Goal: Task Accomplishment & Management: Manage account settings

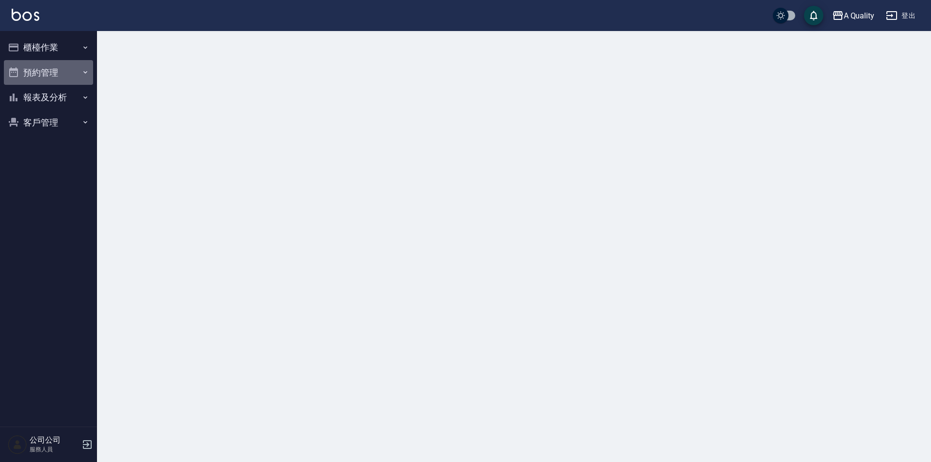
click at [39, 62] on button "預約管理" at bounding box center [48, 72] width 89 height 25
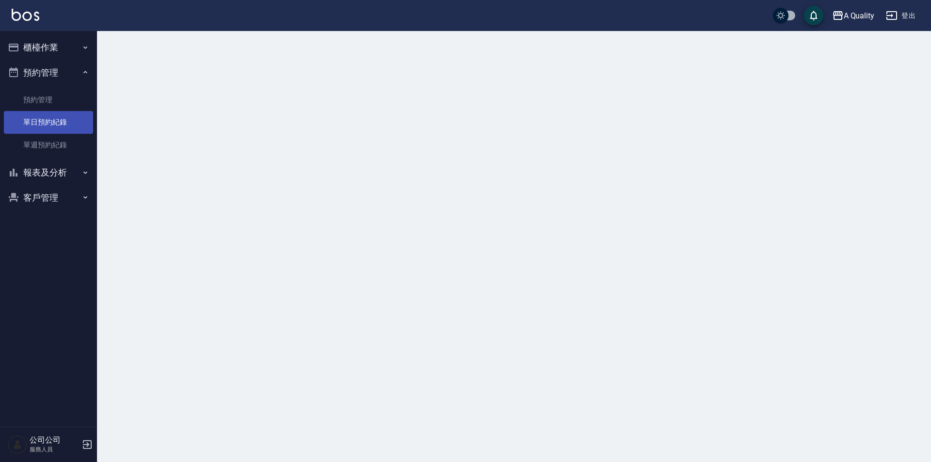
click at [52, 128] on link "單日預約紀錄" at bounding box center [48, 122] width 89 height 22
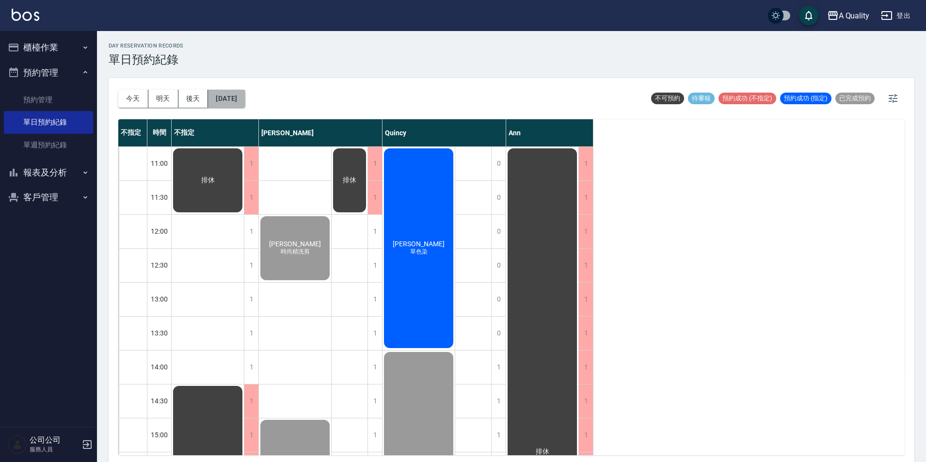
click at [244, 104] on button "[DATE]" at bounding box center [226, 99] width 37 height 18
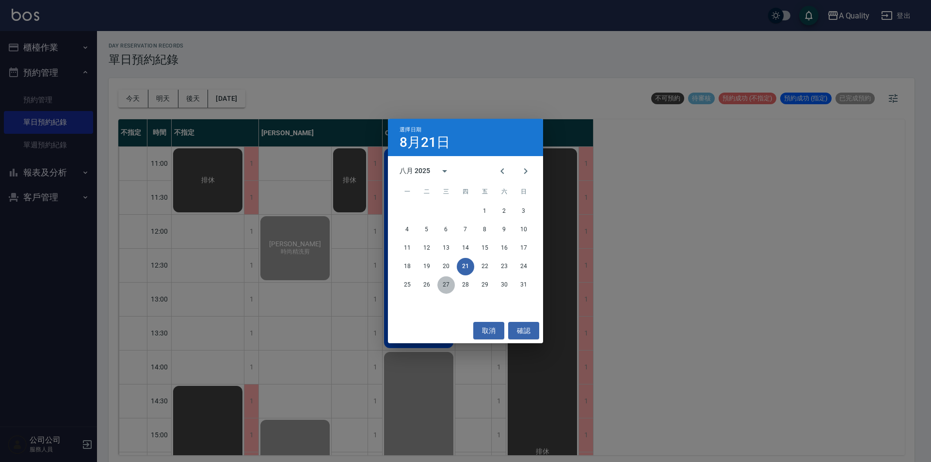
click at [446, 287] on button "27" at bounding box center [445, 284] width 17 height 17
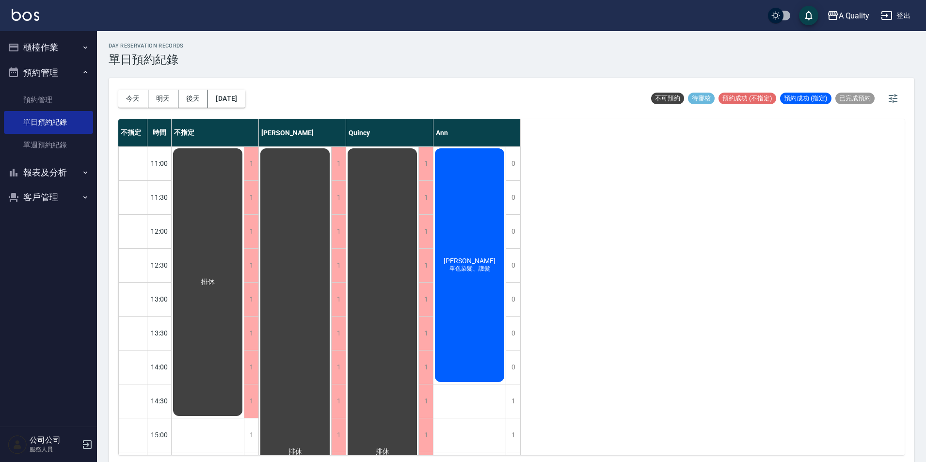
click at [244, 314] on div "張之又 單色染髮、護髮" at bounding box center [208, 282] width 72 height 271
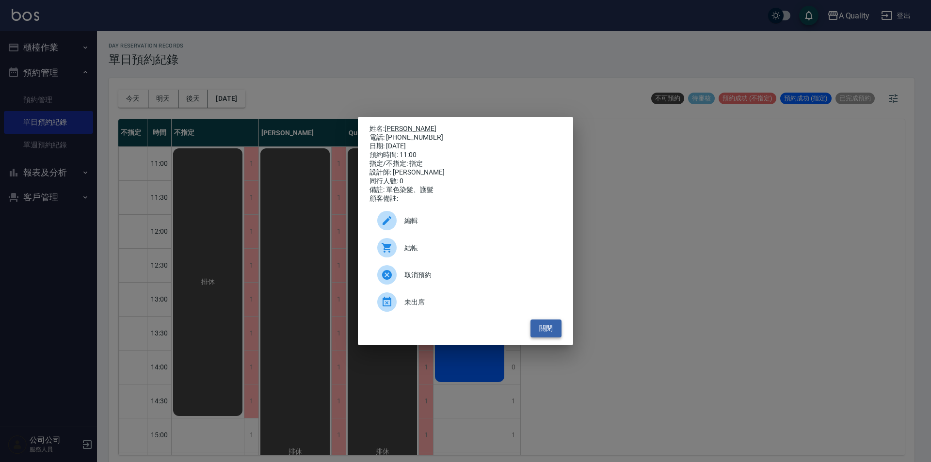
click at [546, 329] on button "關閉" at bounding box center [546, 329] width 31 height 18
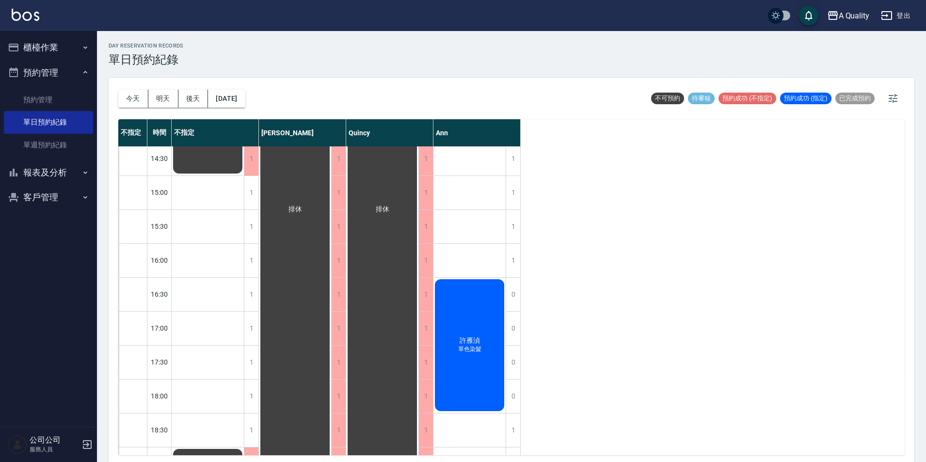
scroll to position [310, 0]
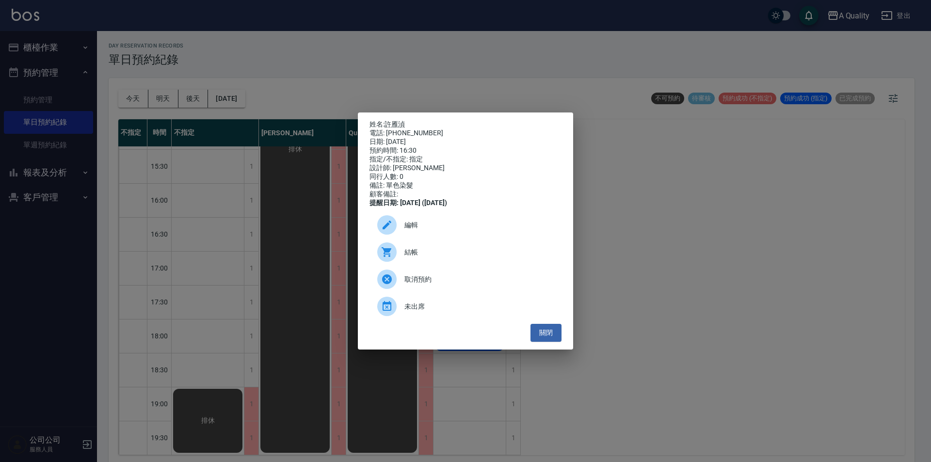
click at [447, 230] on span "編輯" at bounding box center [478, 225] width 149 height 10
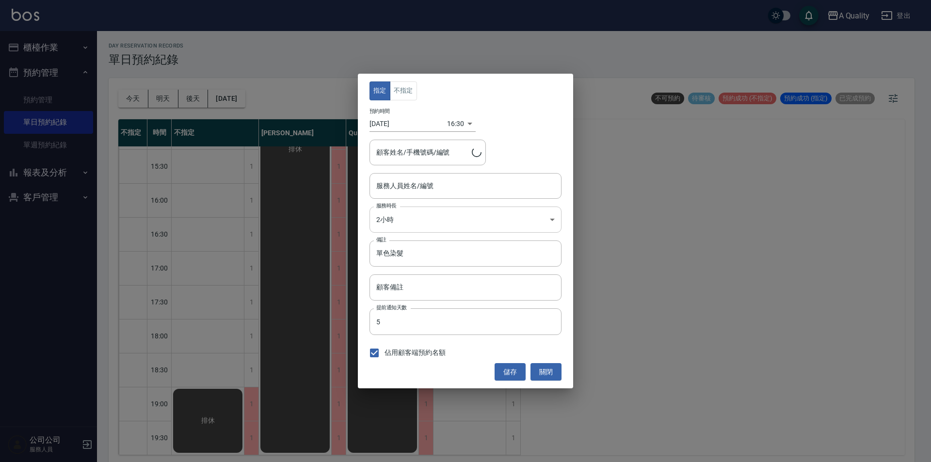
type input "Ann(無代號)"
type input "許雁湞/0930377522/"
click at [409, 225] on body "A Quality 登出 櫃檯作業 打帳單 帳單列表 營業儀表板 現金收支登錄 每日結帳 排班表 現場電腦打卡 預約管理 預約管理 單日預約紀錄 單週預約紀錄…" at bounding box center [465, 232] width 931 height 465
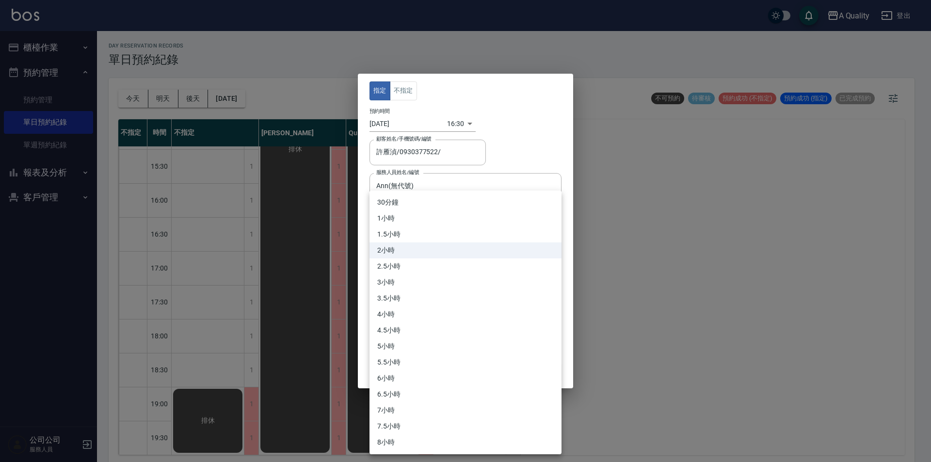
click at [390, 262] on li "2.5小時" at bounding box center [466, 267] width 192 height 16
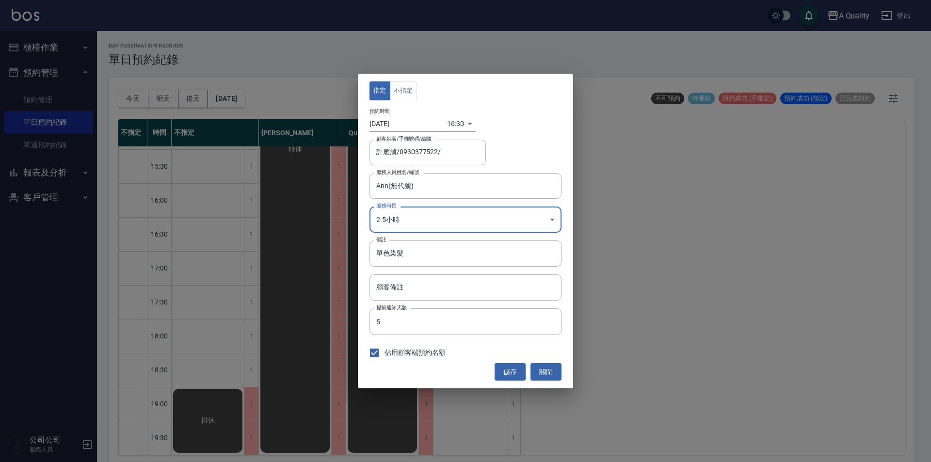
type input "5"
click at [428, 259] on input "單色染髮" at bounding box center [466, 254] width 192 height 26
type input "單色染髮 兒子剪"
click at [511, 371] on button "儲存" at bounding box center [510, 372] width 31 height 18
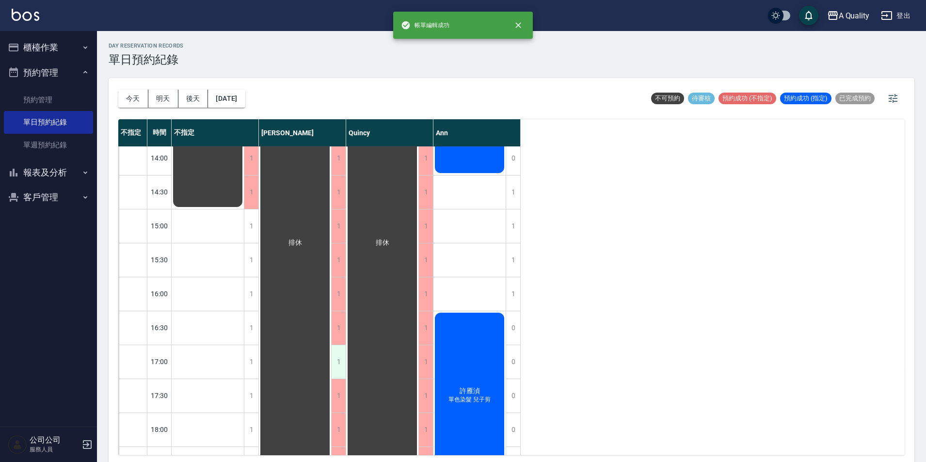
scroll to position [242, 0]
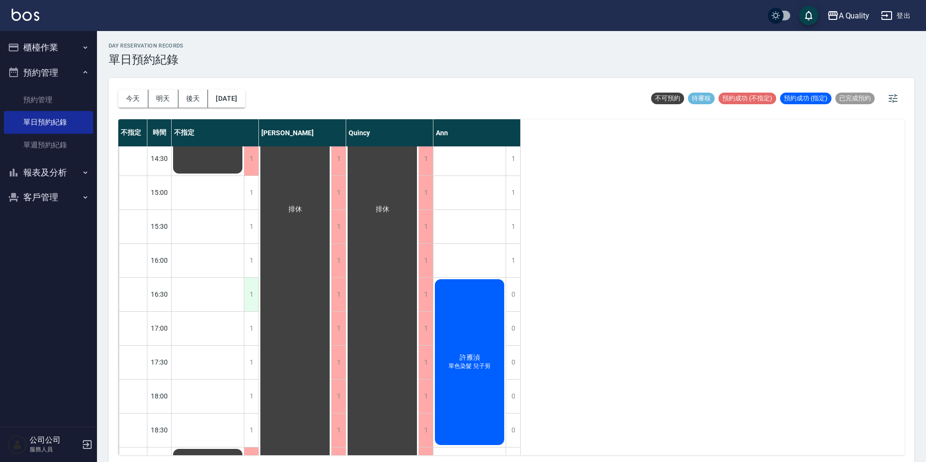
click at [252, 294] on div "1" at bounding box center [251, 294] width 15 height 33
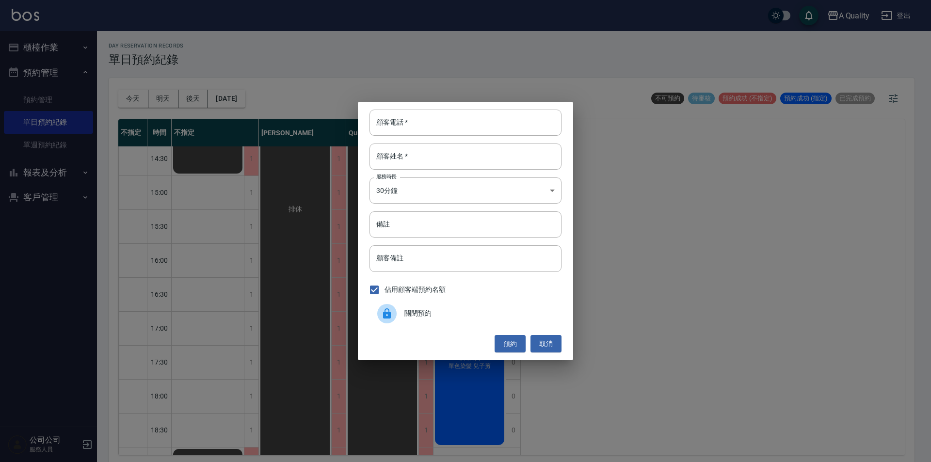
click at [442, 310] on span "關閉預約" at bounding box center [478, 313] width 149 height 10
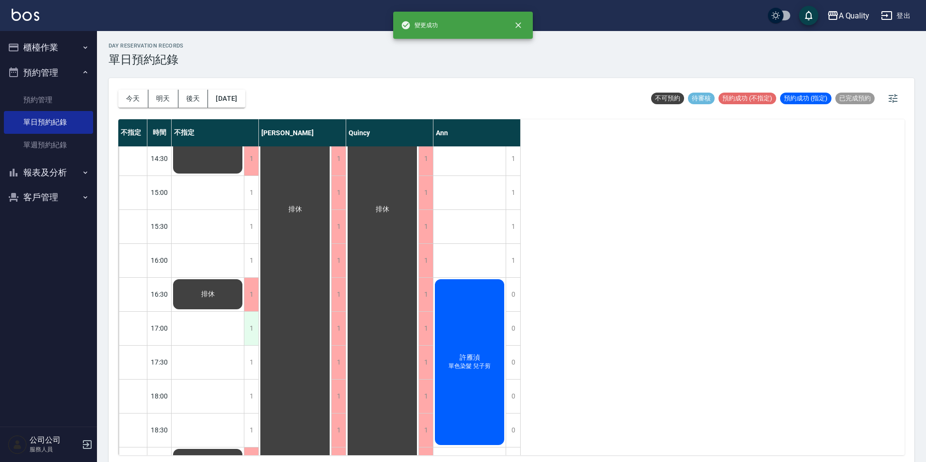
click at [245, 341] on div "1" at bounding box center [251, 328] width 15 height 33
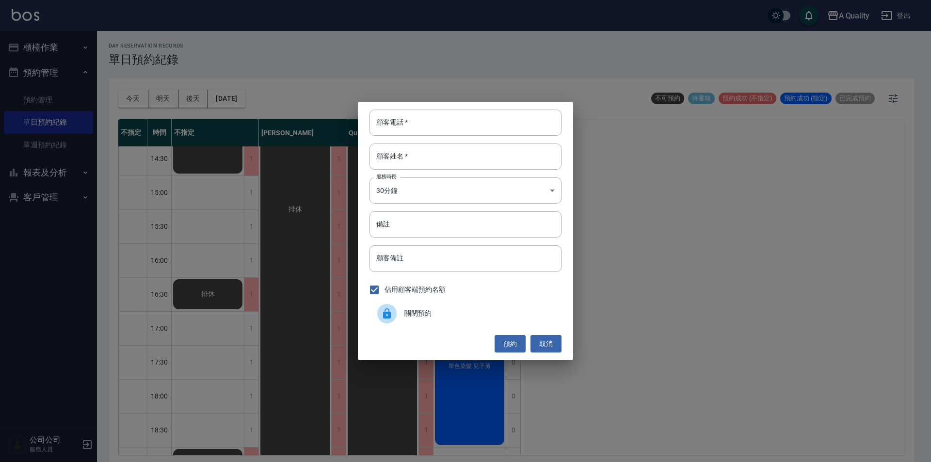
click at [423, 316] on span "關閉預約" at bounding box center [478, 313] width 149 height 10
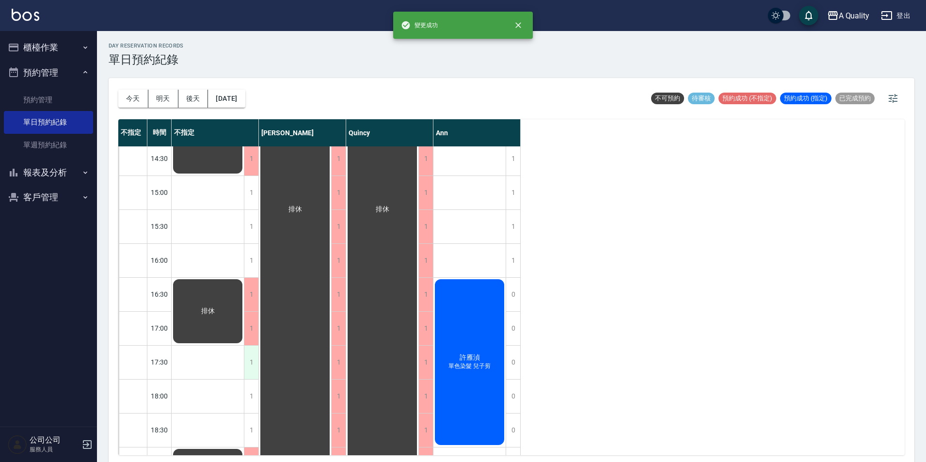
click at [258, 368] on div "1" at bounding box center [251, 362] width 15 height 33
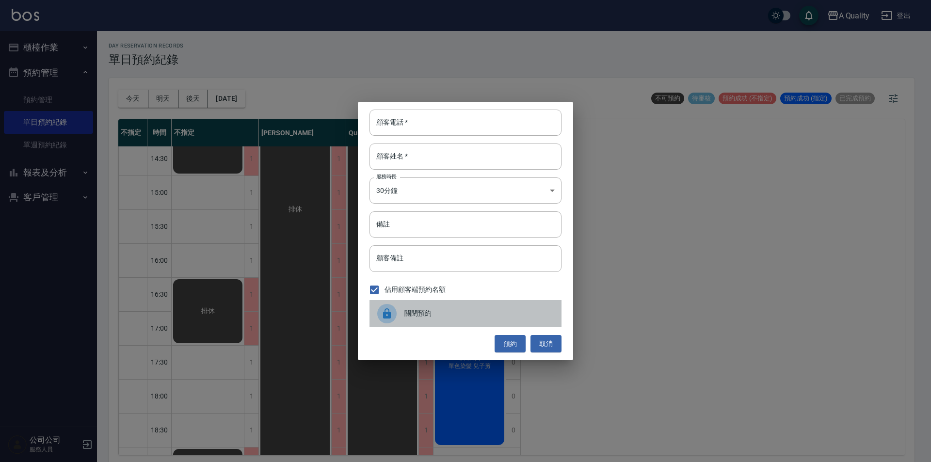
click at [412, 318] on span "關閉預約" at bounding box center [478, 313] width 149 height 10
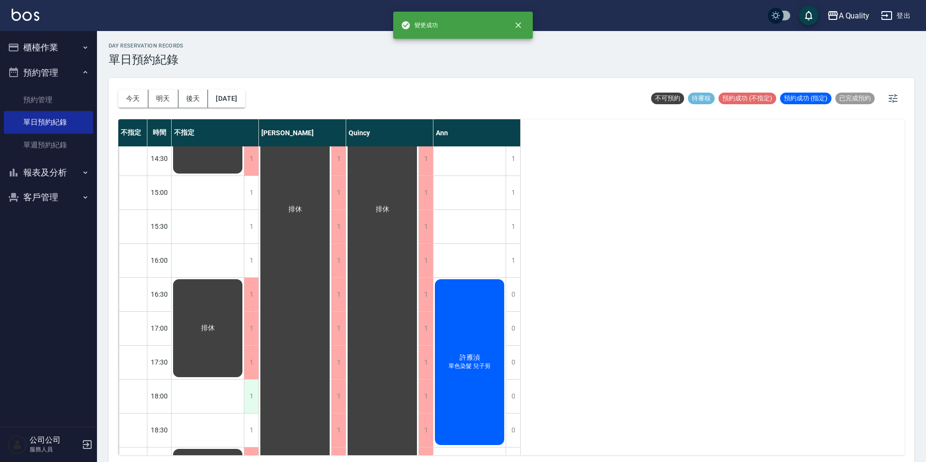
click at [254, 396] on div "1" at bounding box center [251, 396] width 15 height 33
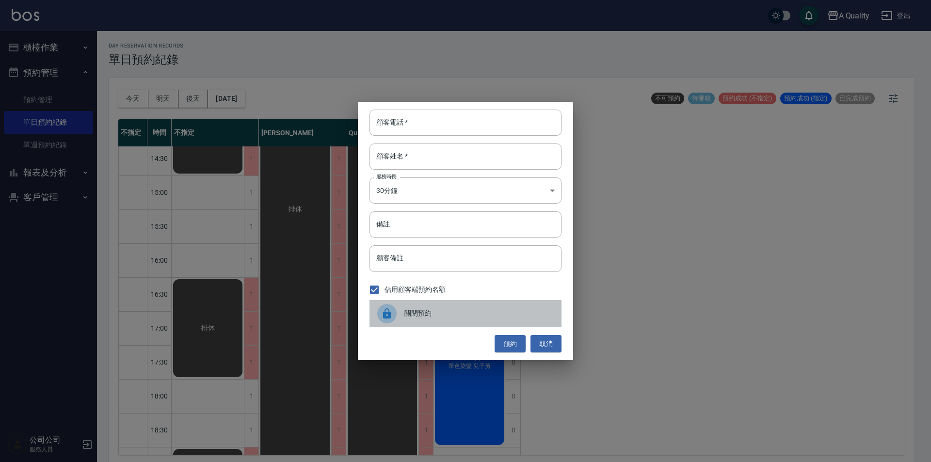
click at [404, 325] on div "關閉預約" at bounding box center [466, 313] width 192 height 27
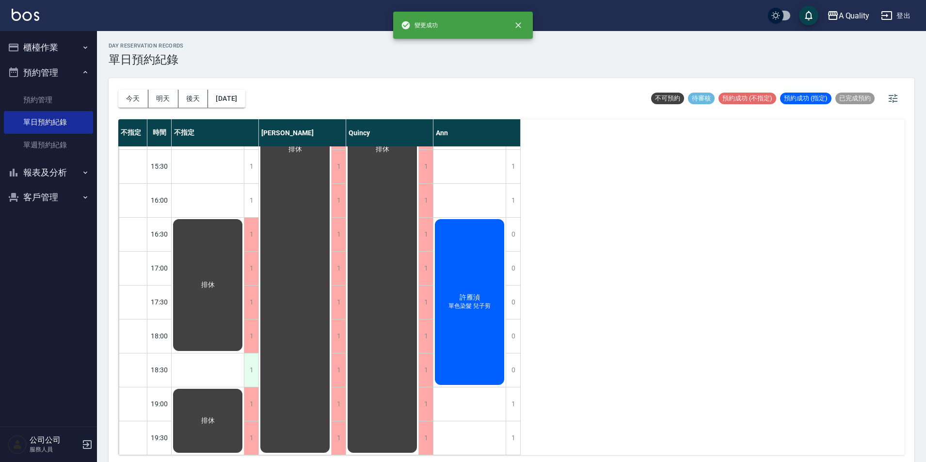
scroll to position [310, 0]
click at [253, 372] on div "1" at bounding box center [251, 370] width 15 height 33
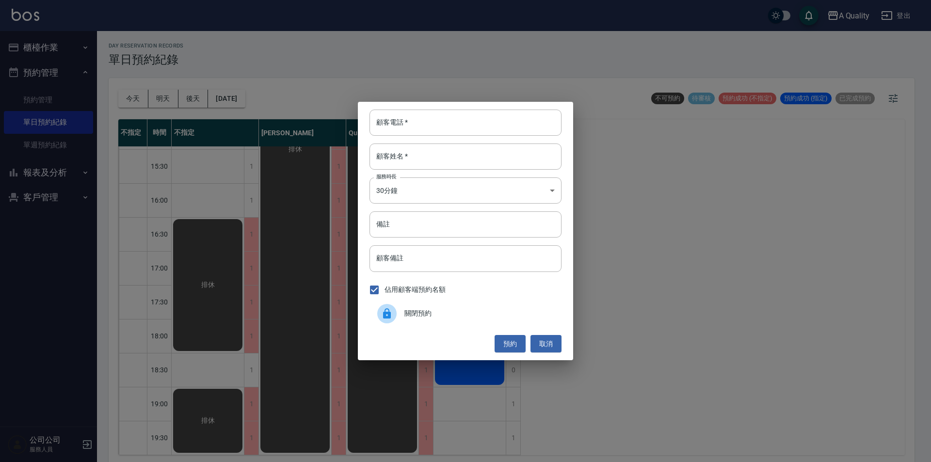
click at [474, 307] on div "關閉預約" at bounding box center [466, 313] width 192 height 27
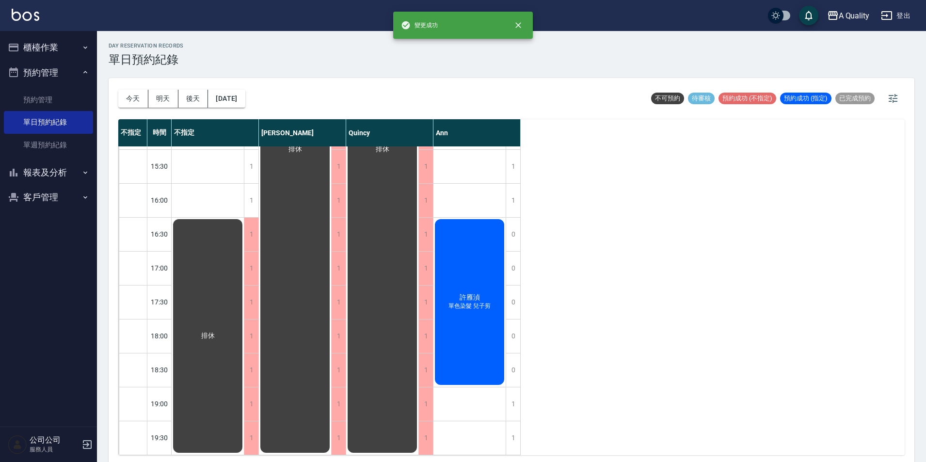
scroll to position [164, 0]
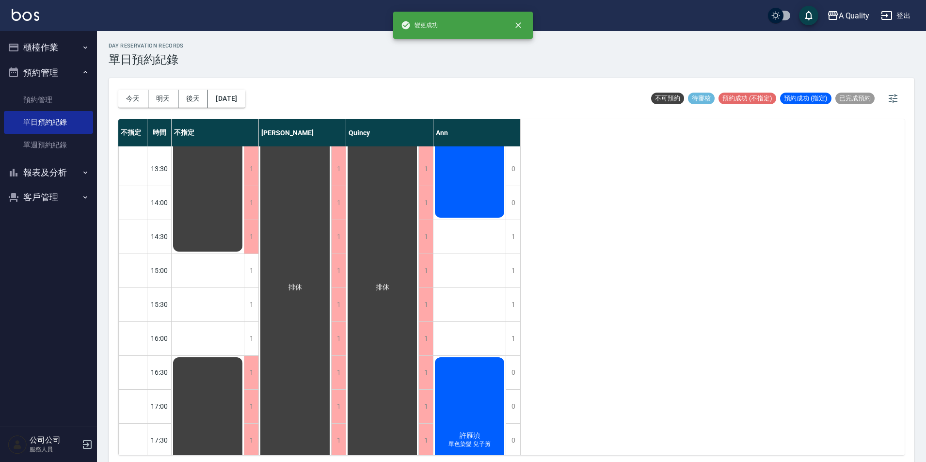
click at [262, 91] on div "[DATE] [DATE] [DATE] [DATE] 不可預約 待審核 預約成功 (不指定) 預約成功 (指定) 已完成預約" at bounding box center [511, 98] width 787 height 41
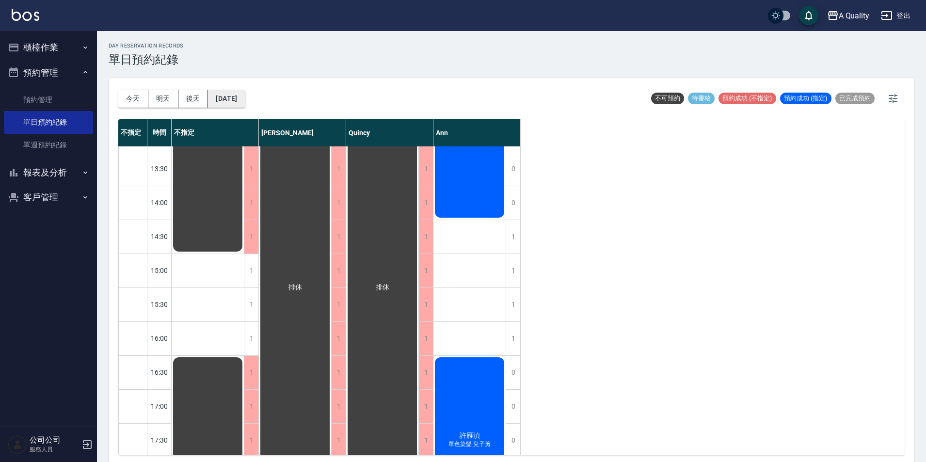
click at [245, 101] on button "[DATE]" at bounding box center [226, 99] width 37 height 18
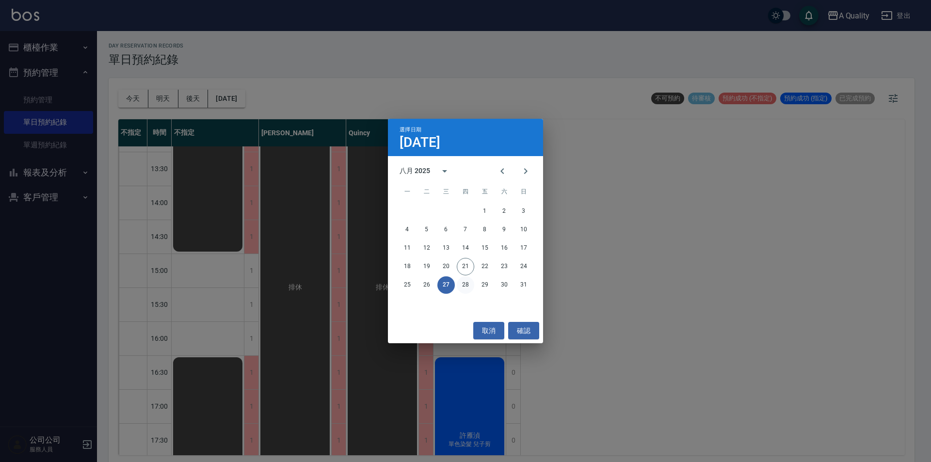
click at [466, 283] on button "28" at bounding box center [465, 284] width 17 height 17
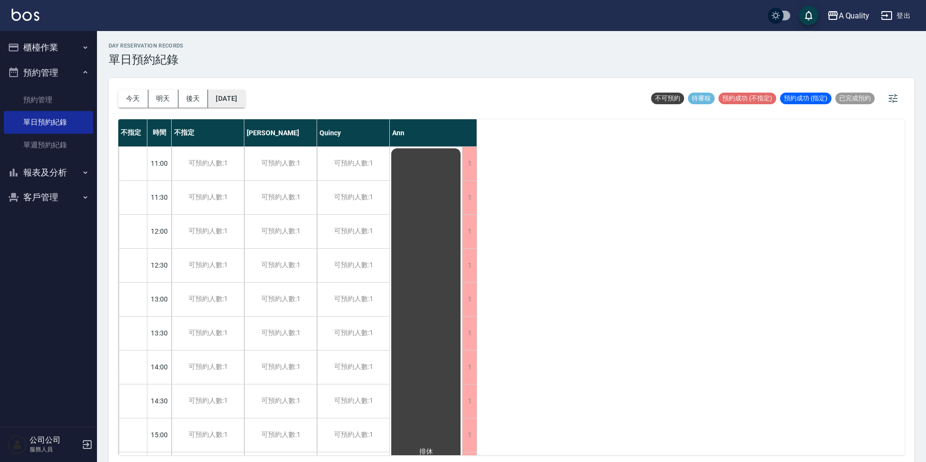
click at [235, 92] on button "[DATE]" at bounding box center [226, 99] width 37 height 18
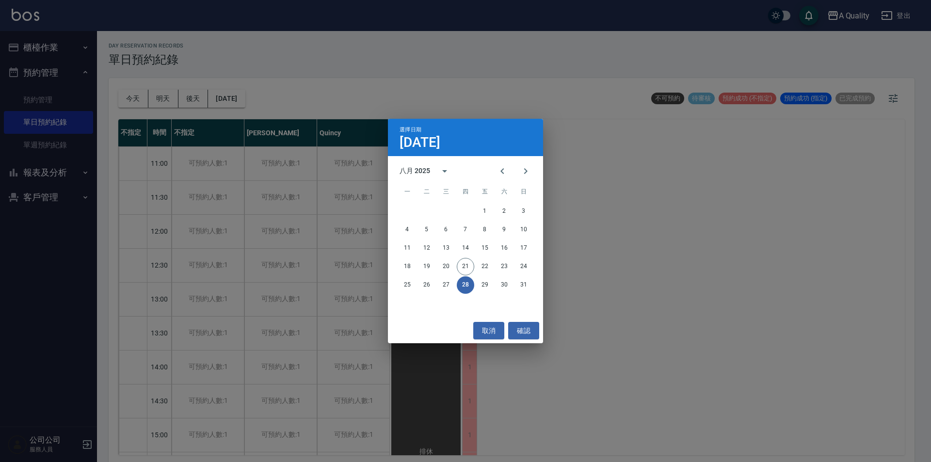
click at [237, 95] on div "選擇日期 [DATE] 八月 2025 一 二 三 四 五 六 日 1 2 3 4 5 6 7 8 9 10 11 12 13 14 15 16 17 18 …" at bounding box center [465, 231] width 931 height 462
